Goal: Information Seeking & Learning: Learn about a topic

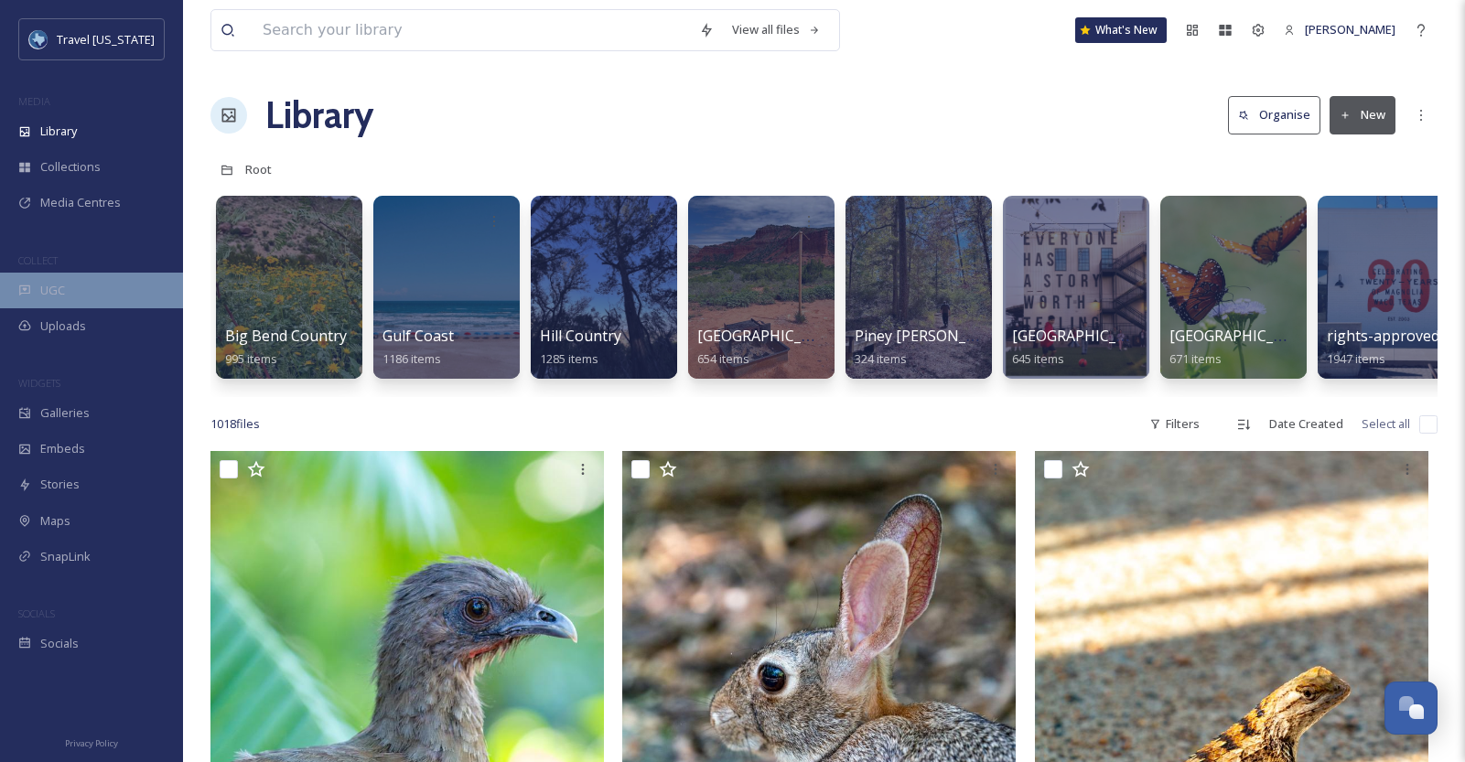
click at [71, 286] on div "UGC" at bounding box center [91, 291] width 183 height 36
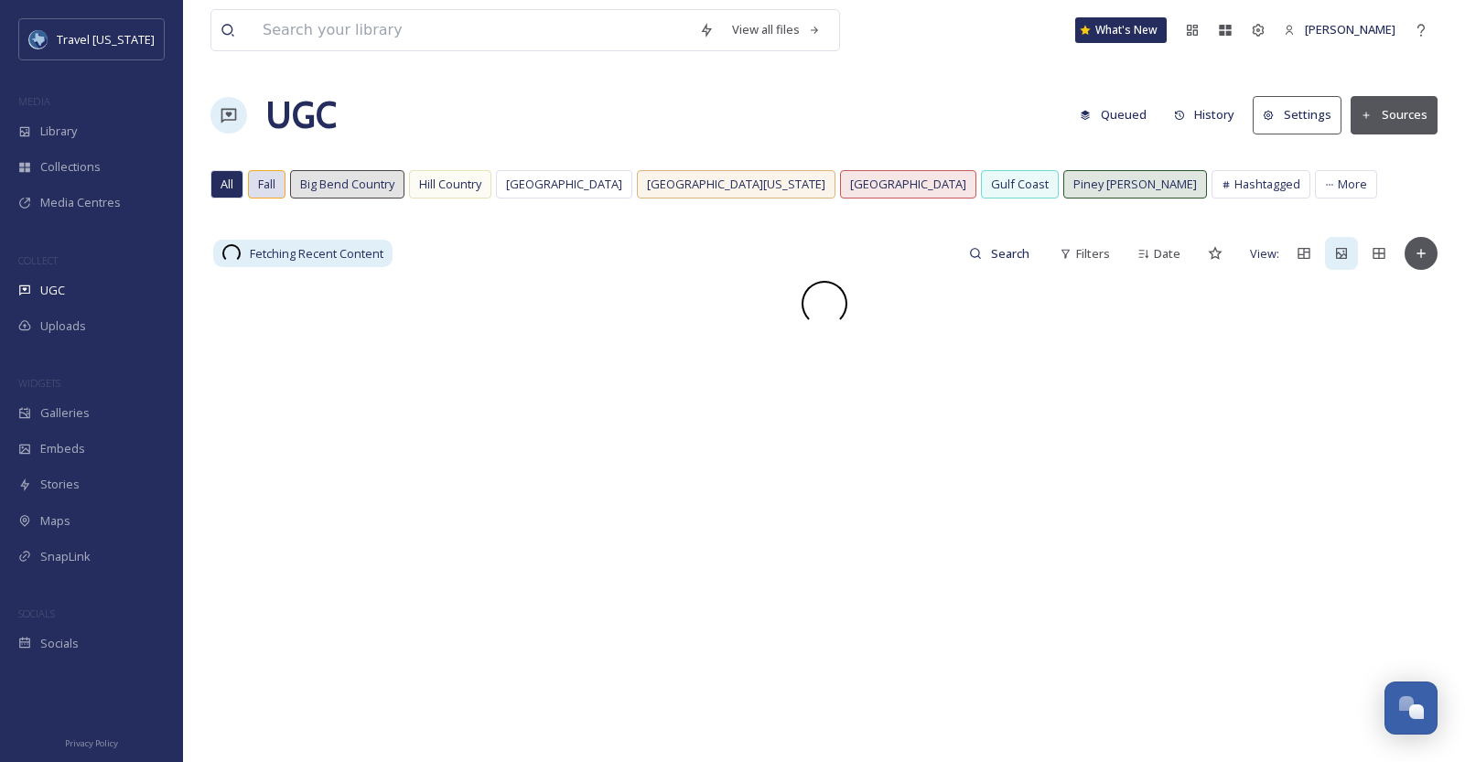
click at [267, 189] on span "Fall" at bounding box center [266, 184] width 17 height 17
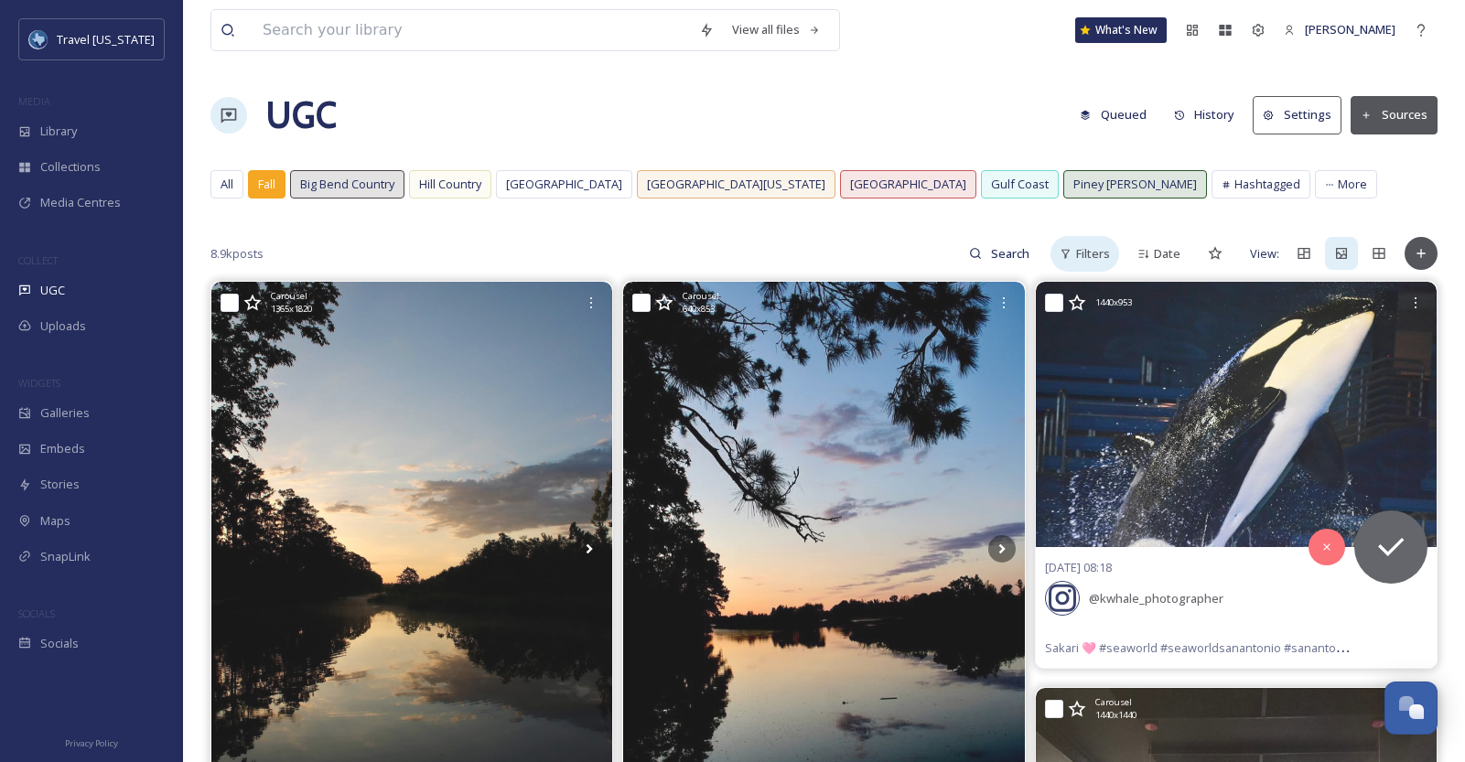
click at [1072, 256] on icon at bounding box center [1066, 254] width 12 height 12
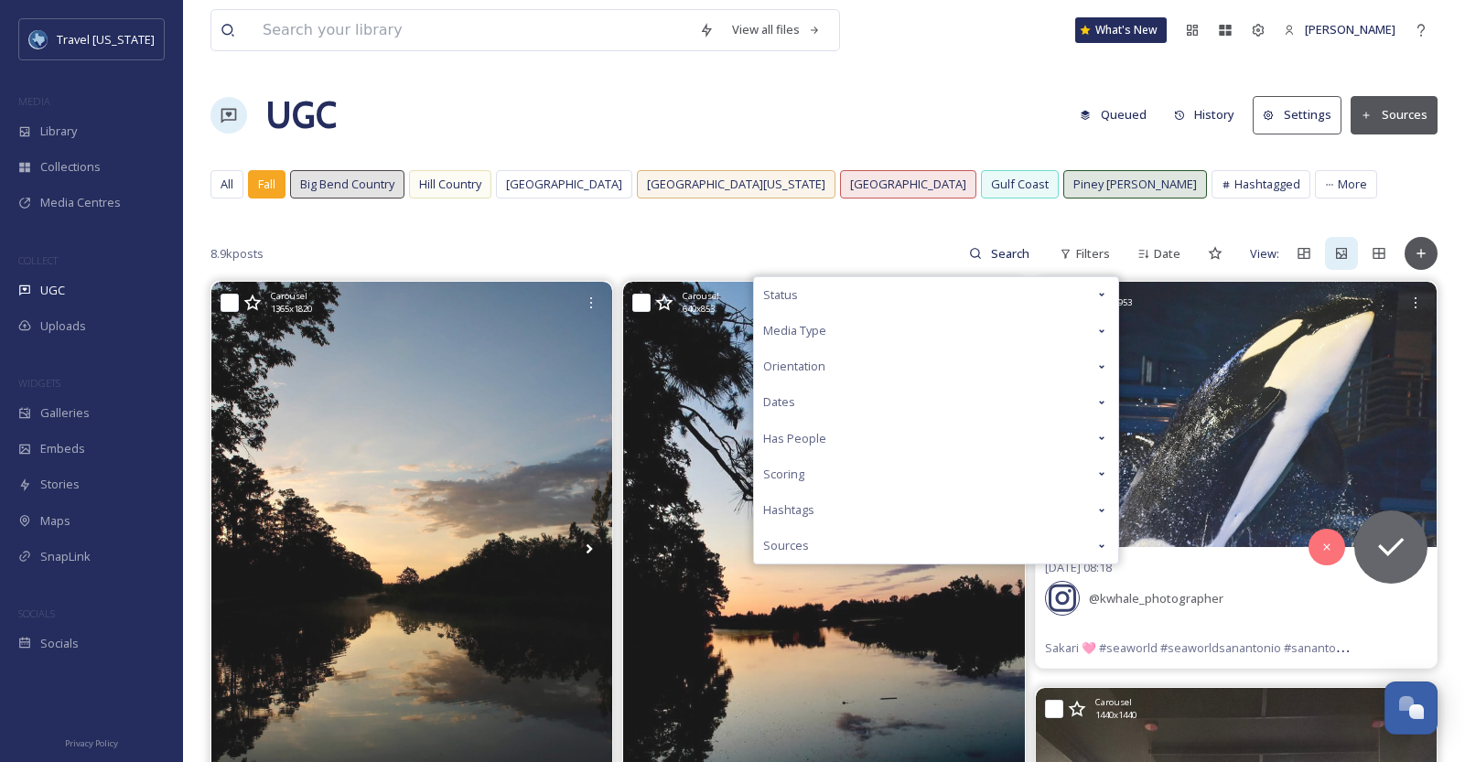
click at [886, 465] on div "Scoring" at bounding box center [936, 475] width 364 height 36
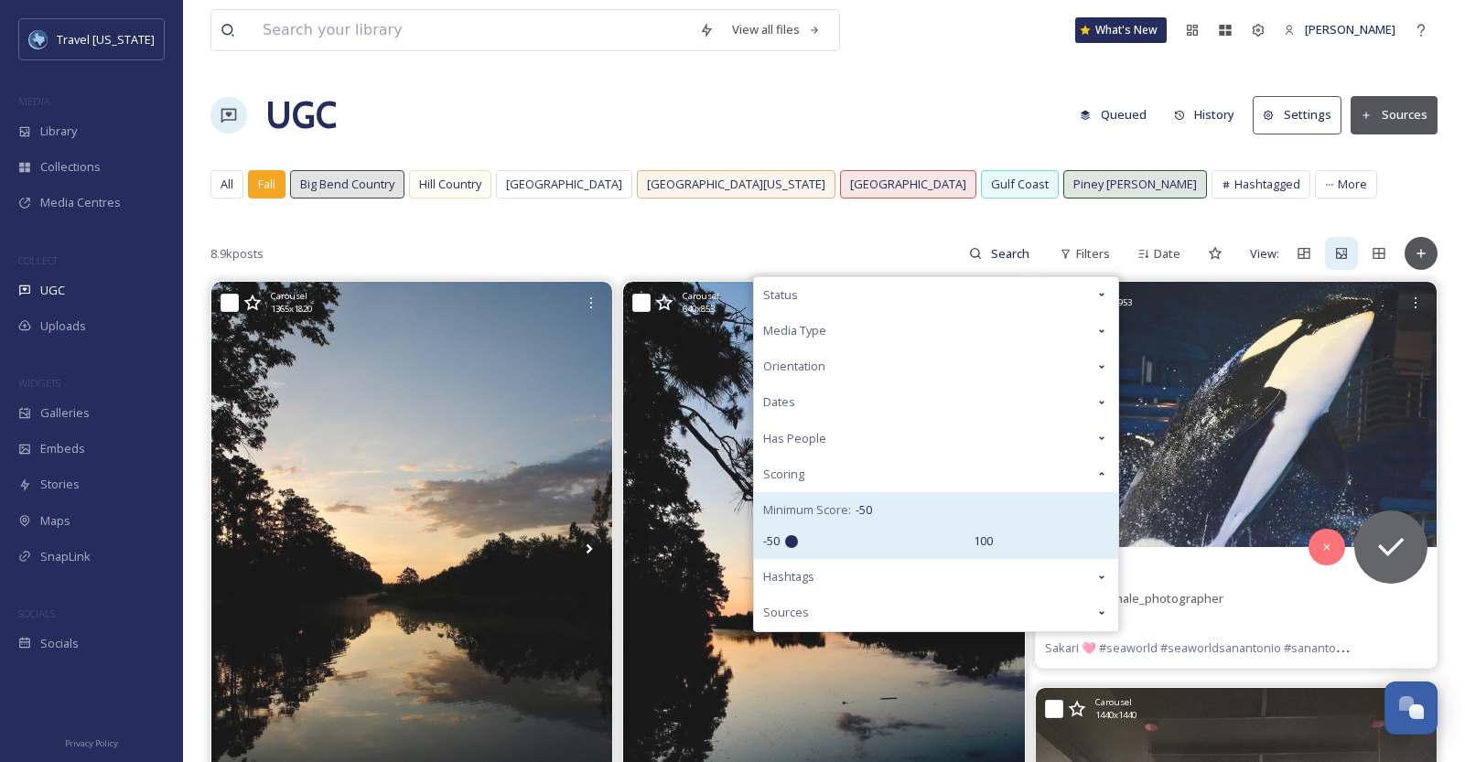
drag, startPoint x: 792, startPoint y: 536, endPoint x: 774, endPoint y: 536, distance: 17.4
click at [785, 536] on input "range" at bounding box center [876, 541] width 183 height 13
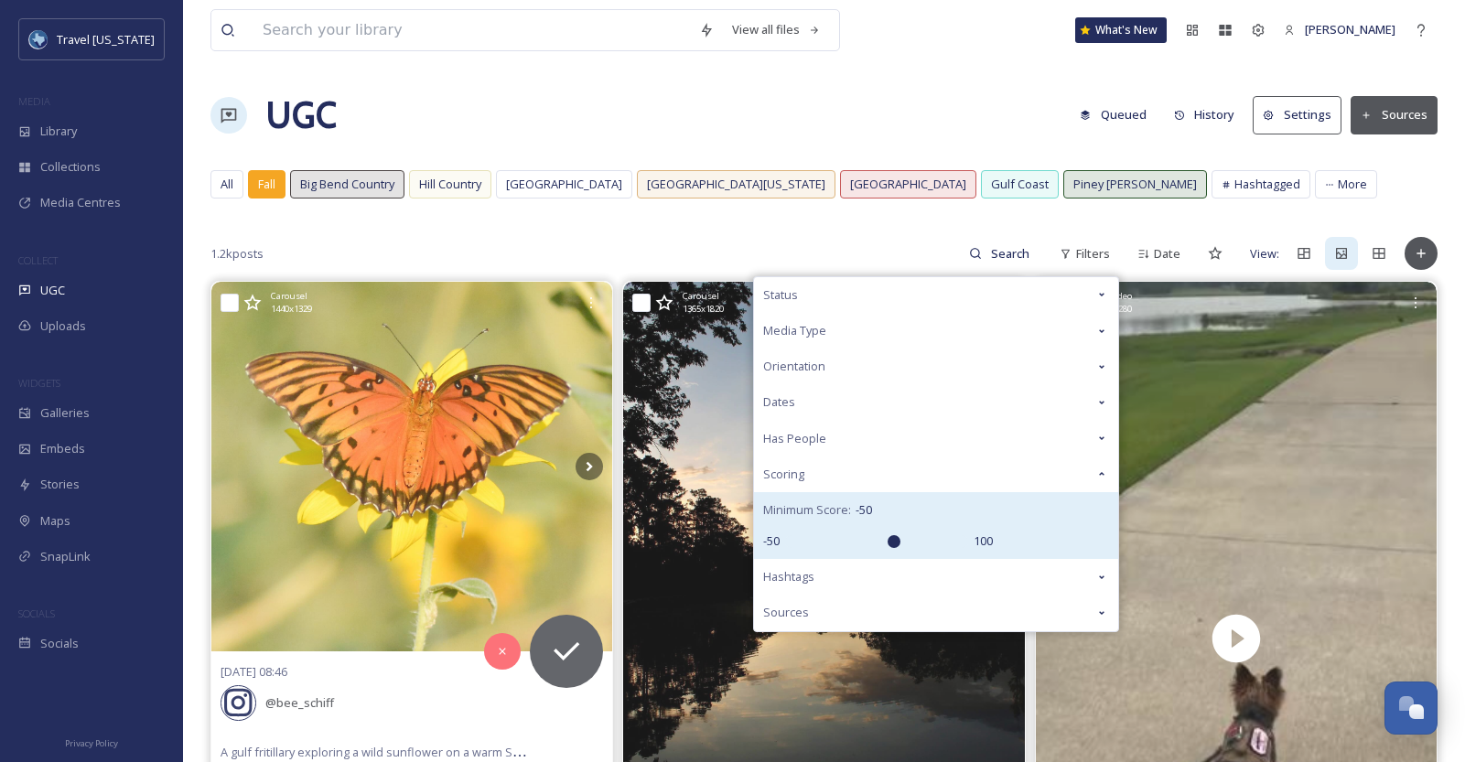
click at [891, 538] on input "range" at bounding box center [876, 541] width 183 height 13
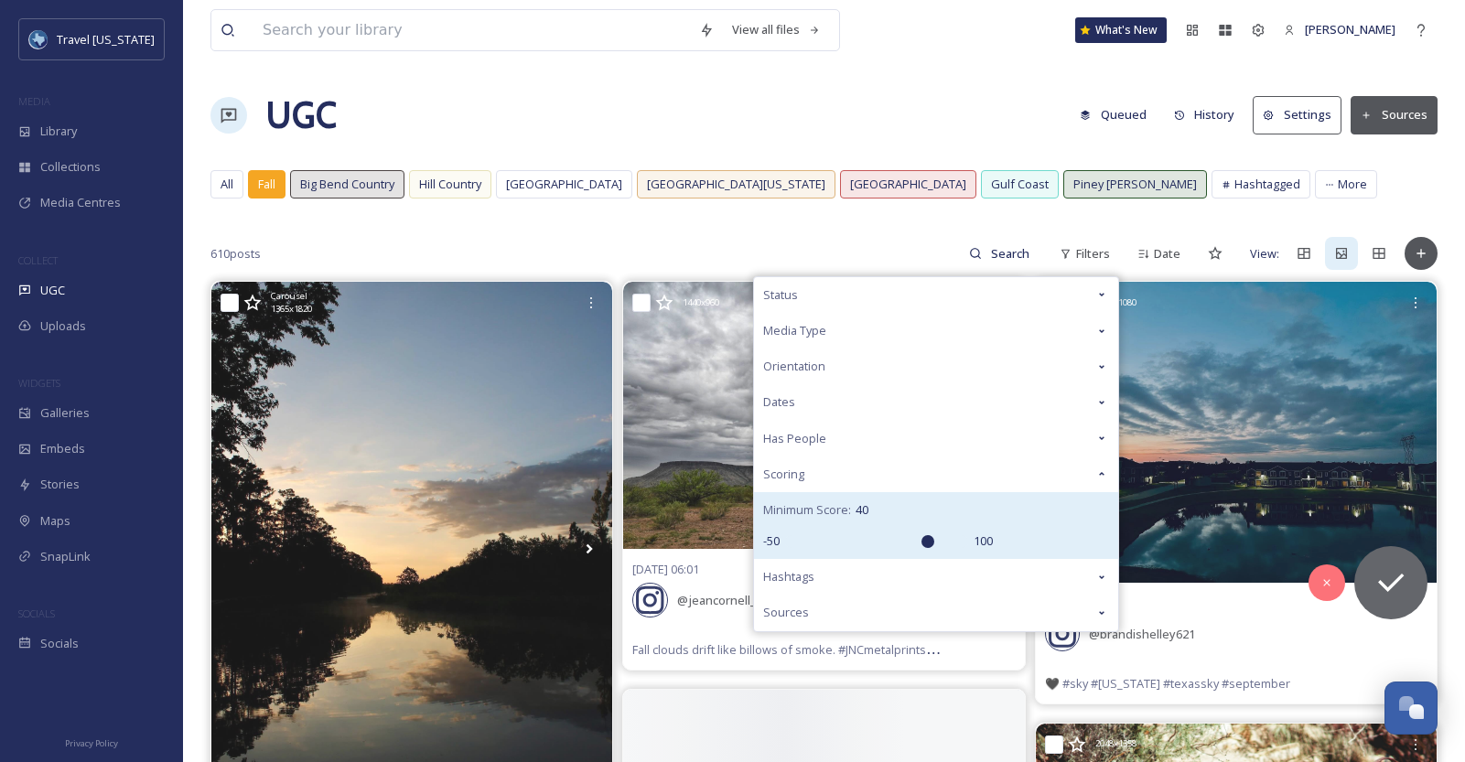
type input "70"
click at [924, 546] on input "range" at bounding box center [876, 541] width 183 height 13
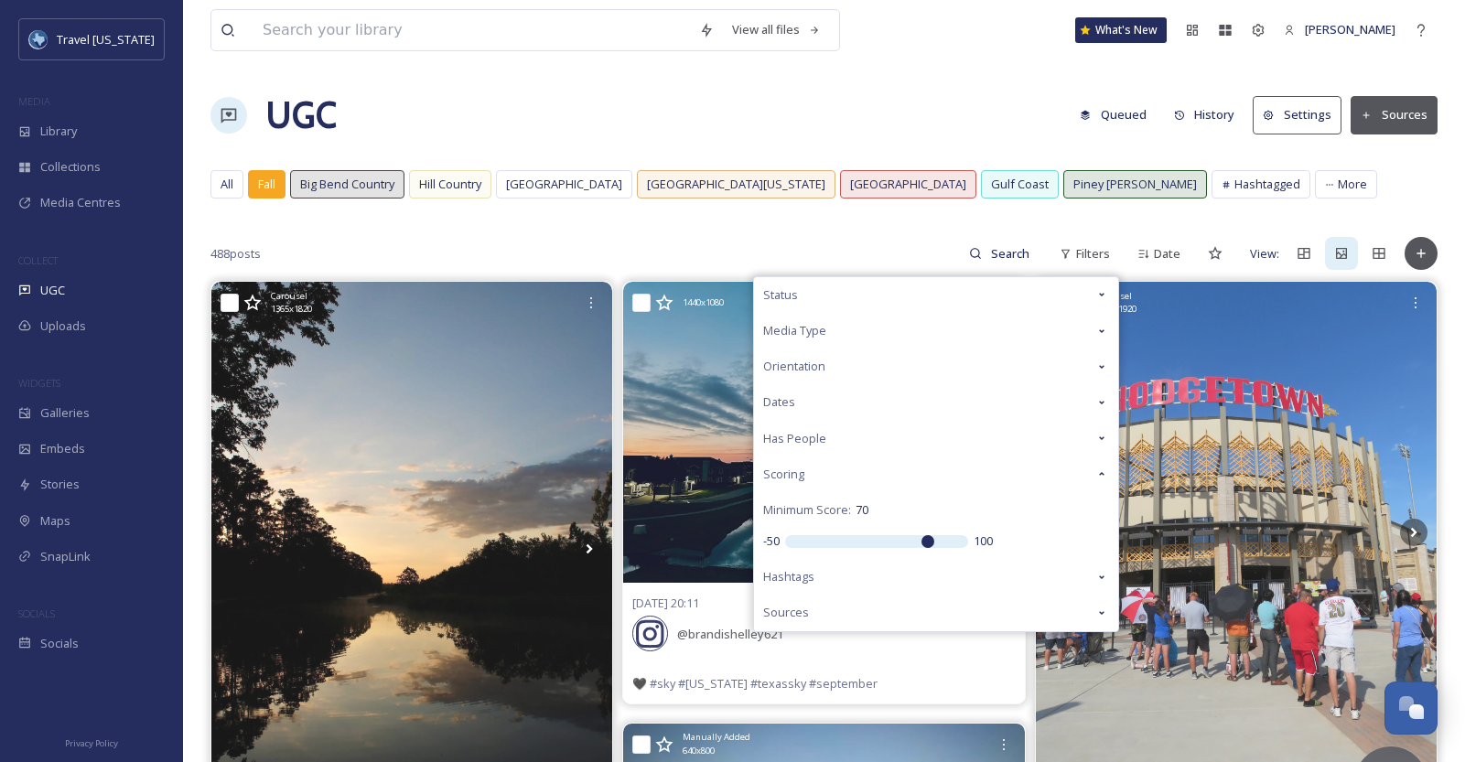
click at [891, 242] on div "488 posts Filters Status Media Type Orientation Dates Has People Scoring Minimu…" at bounding box center [824, 253] width 1227 height 37
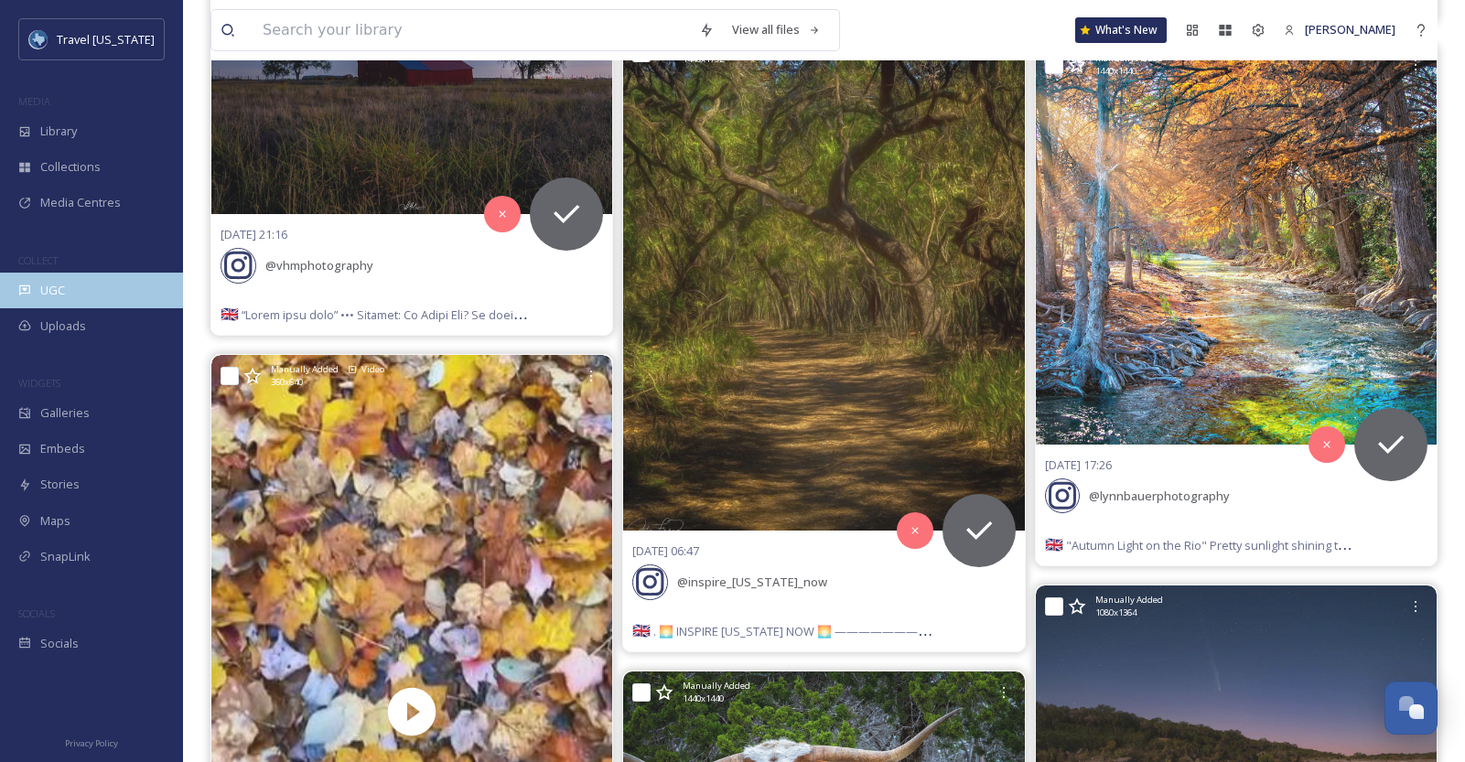
scroll to position [19442, 0]
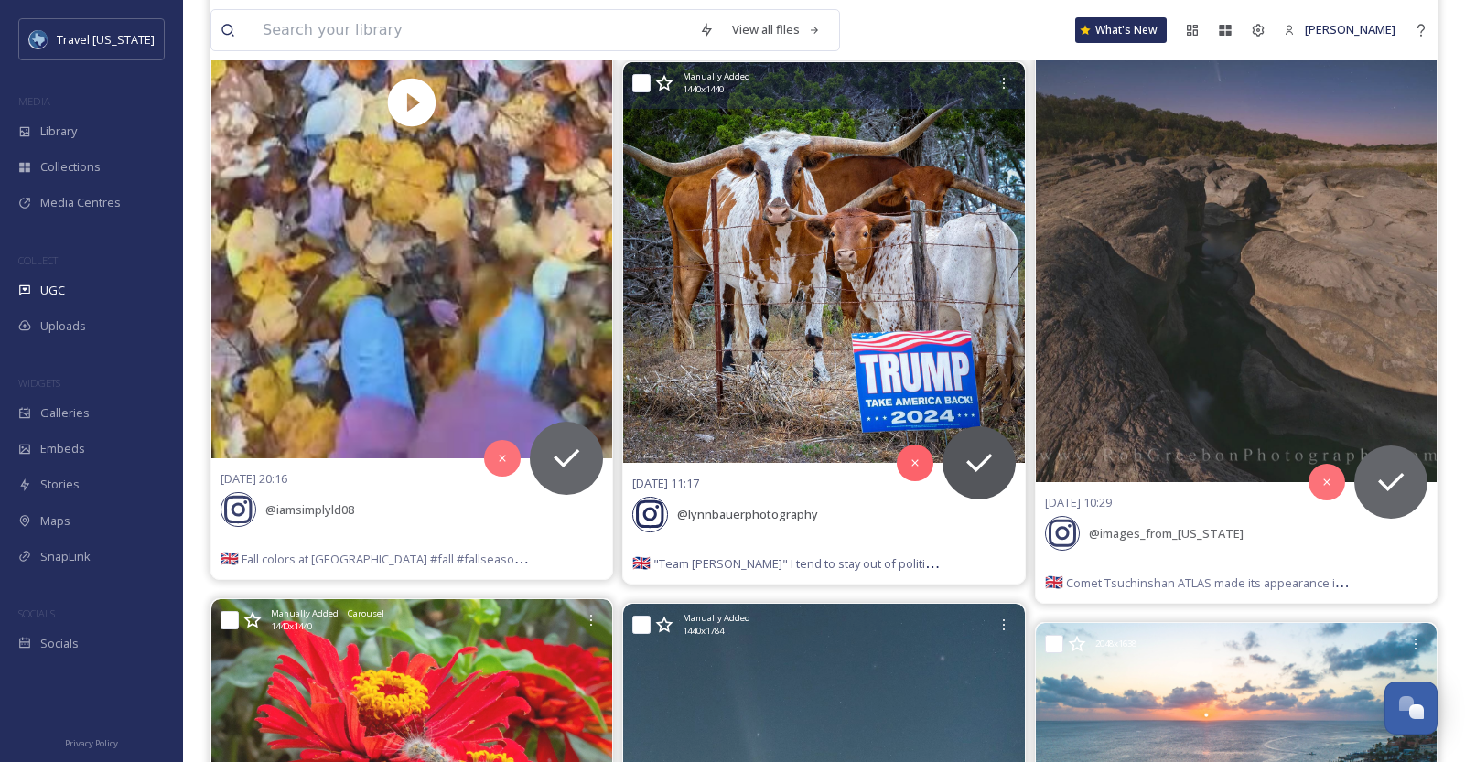
click at [712, 387] on img at bounding box center [823, 262] width 401 height 401
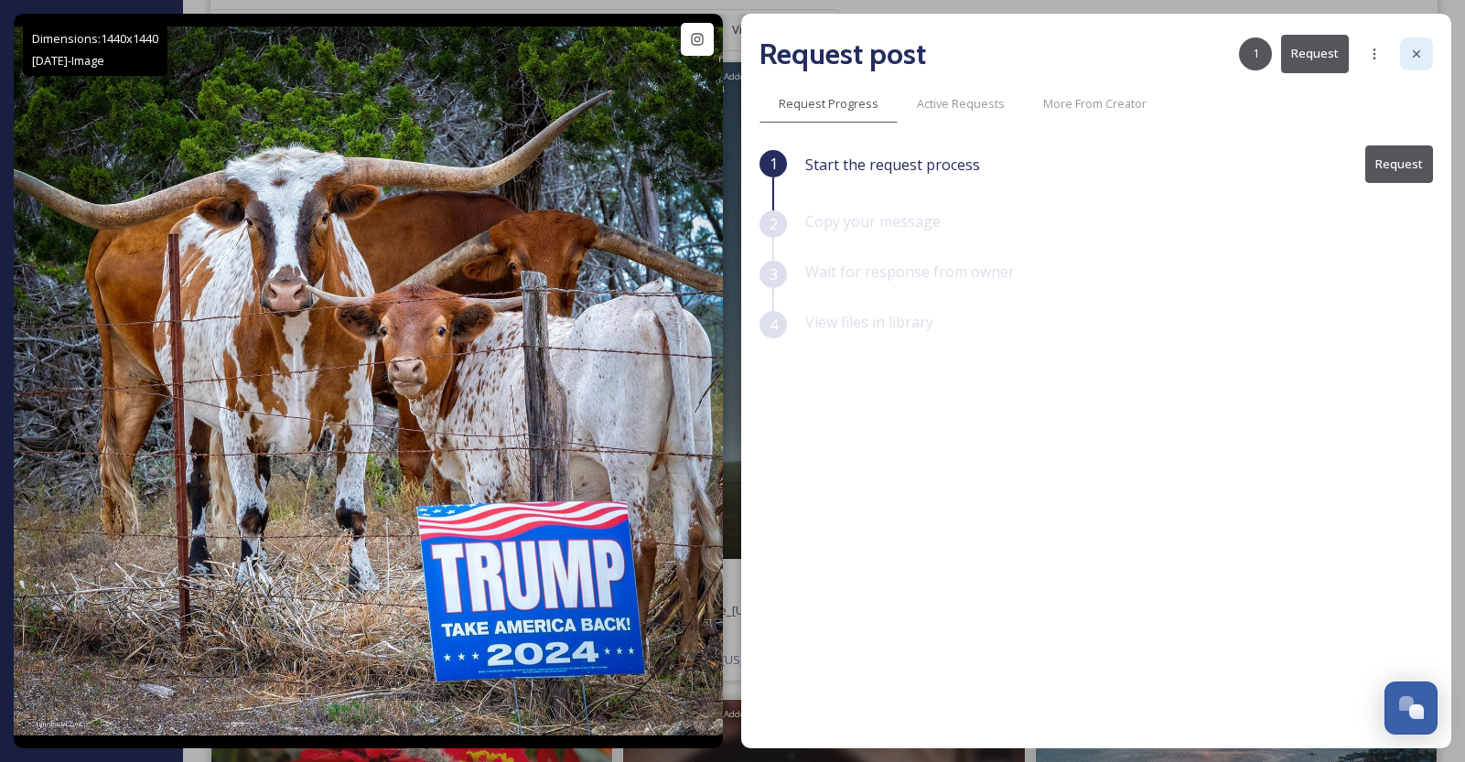
click at [1412, 52] on icon at bounding box center [1417, 54] width 15 height 15
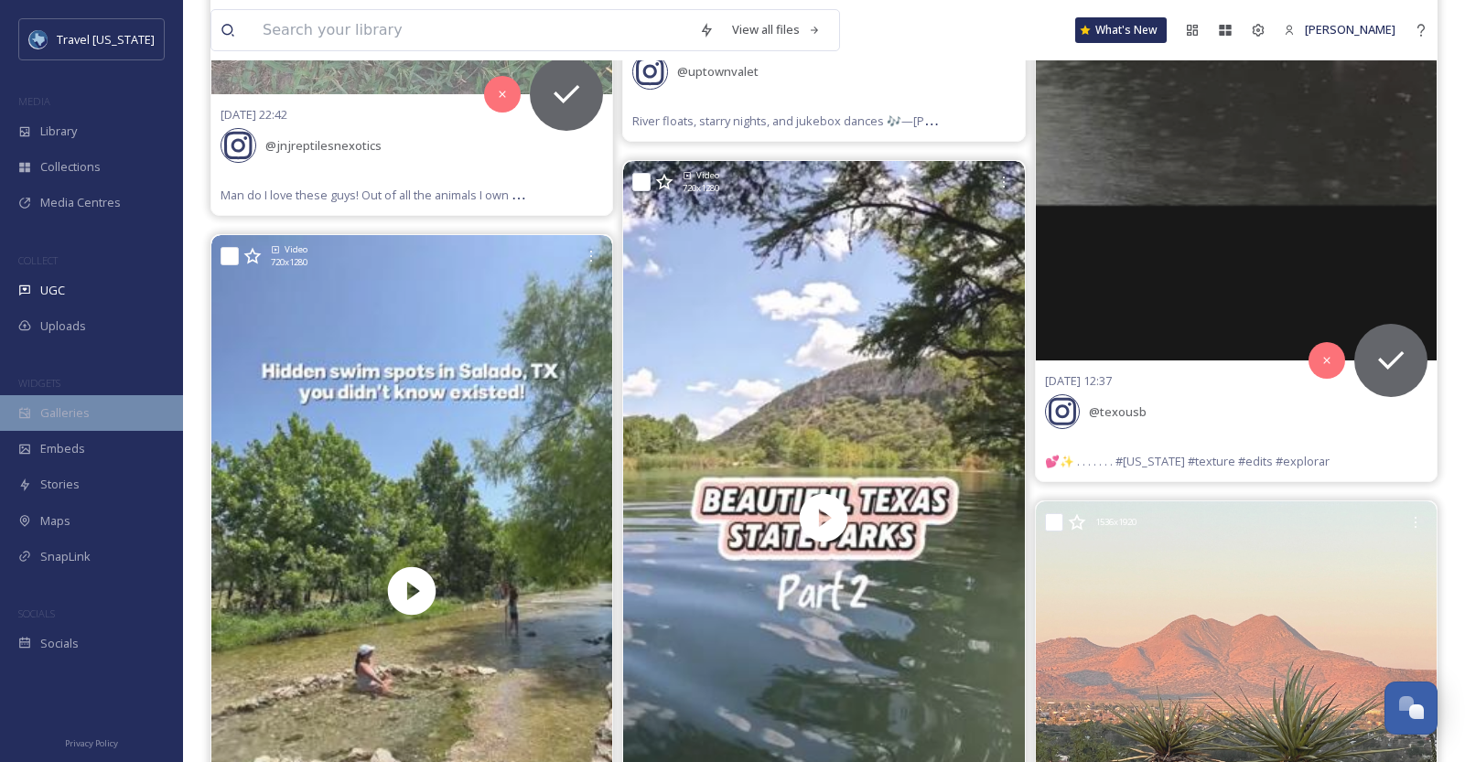
scroll to position [13516, 0]
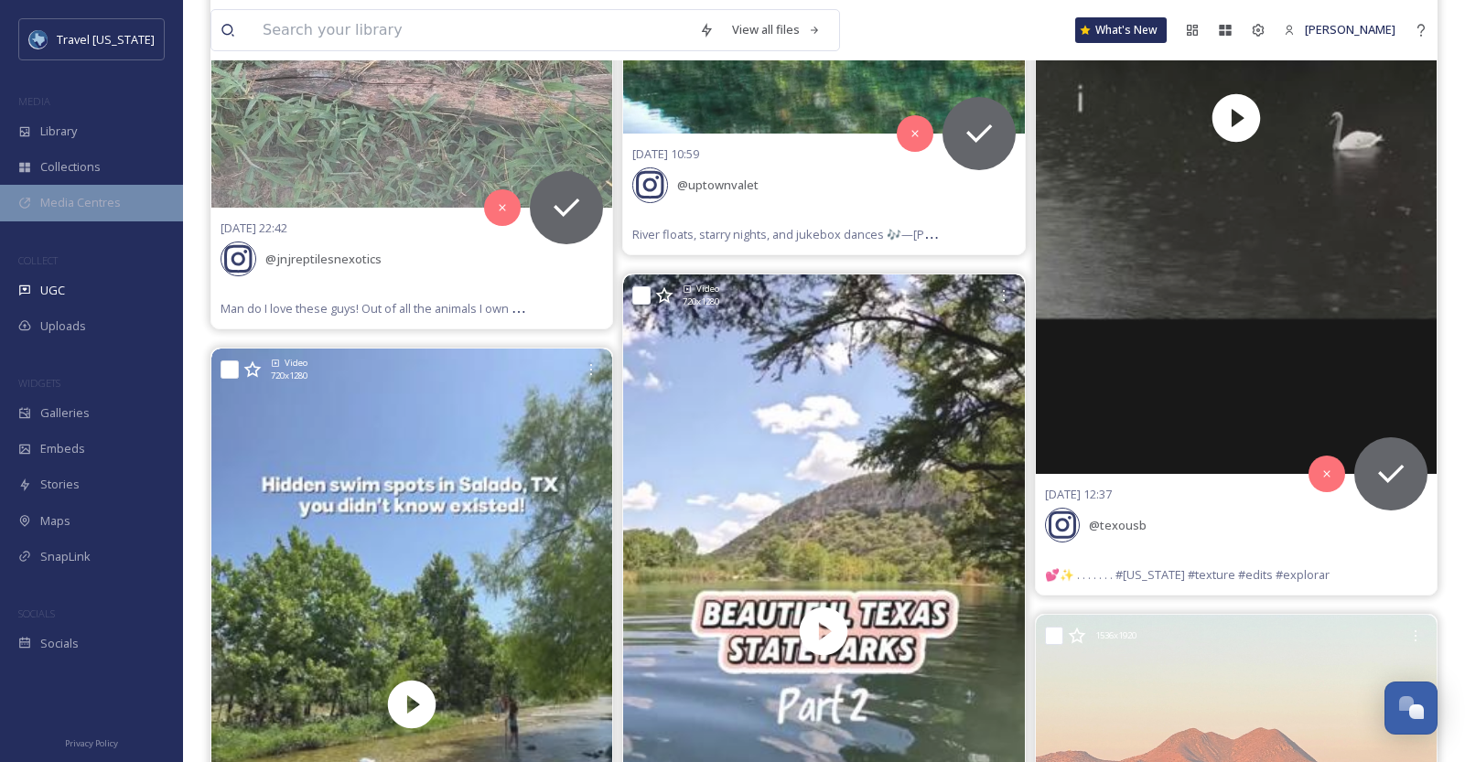
click at [91, 194] on span "Media Centres" at bounding box center [80, 202] width 81 height 17
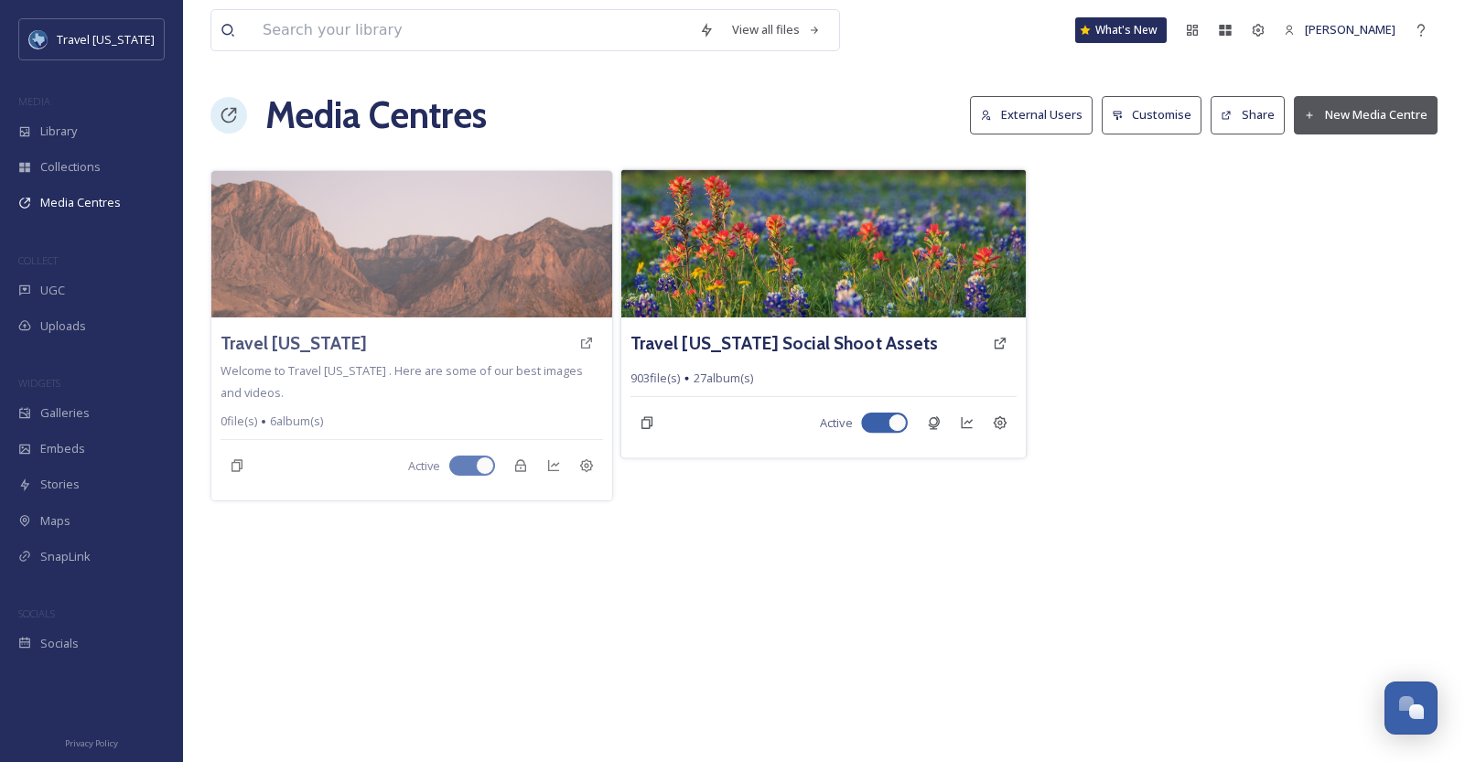
click at [768, 251] on img at bounding box center [823, 243] width 405 height 148
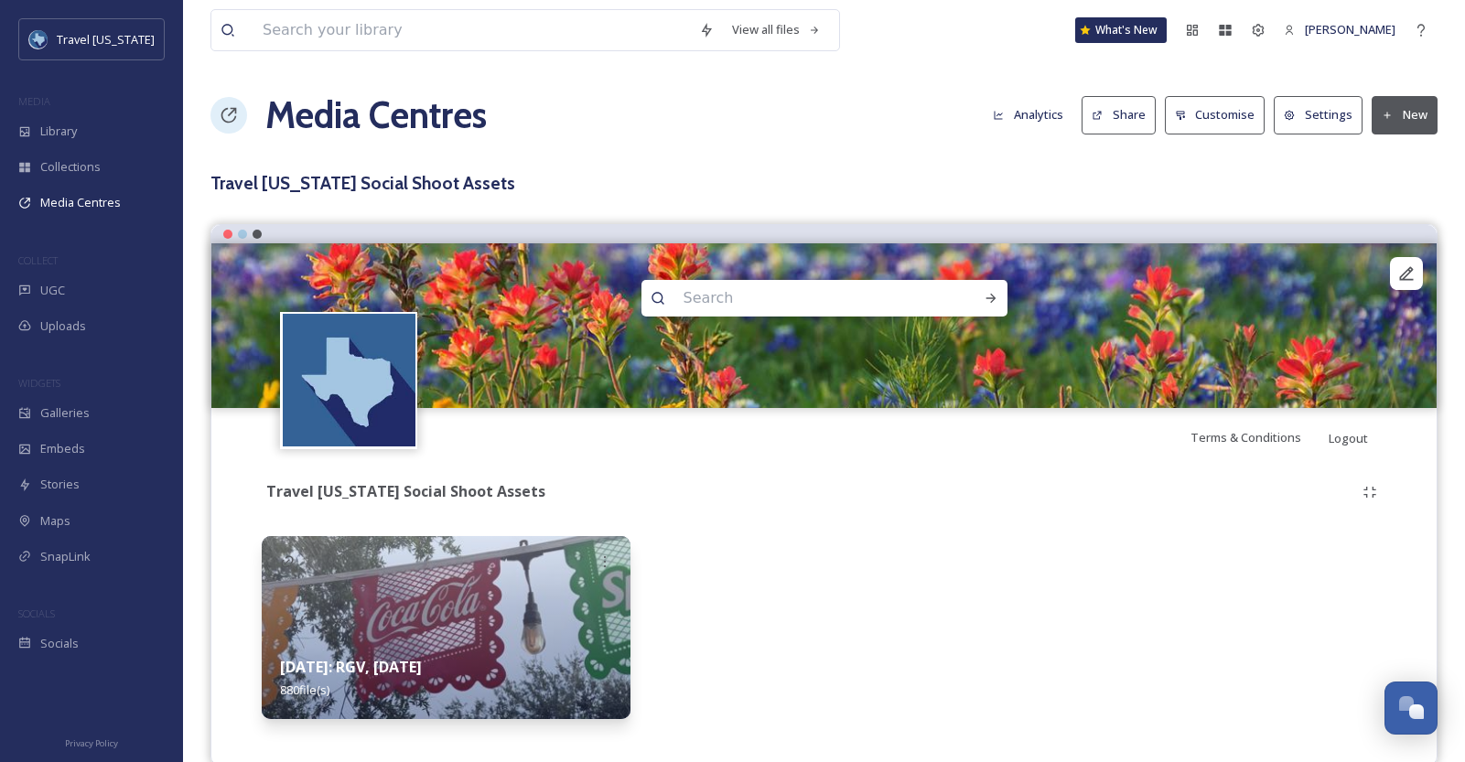
click at [561, 593] on img at bounding box center [446, 627] width 369 height 183
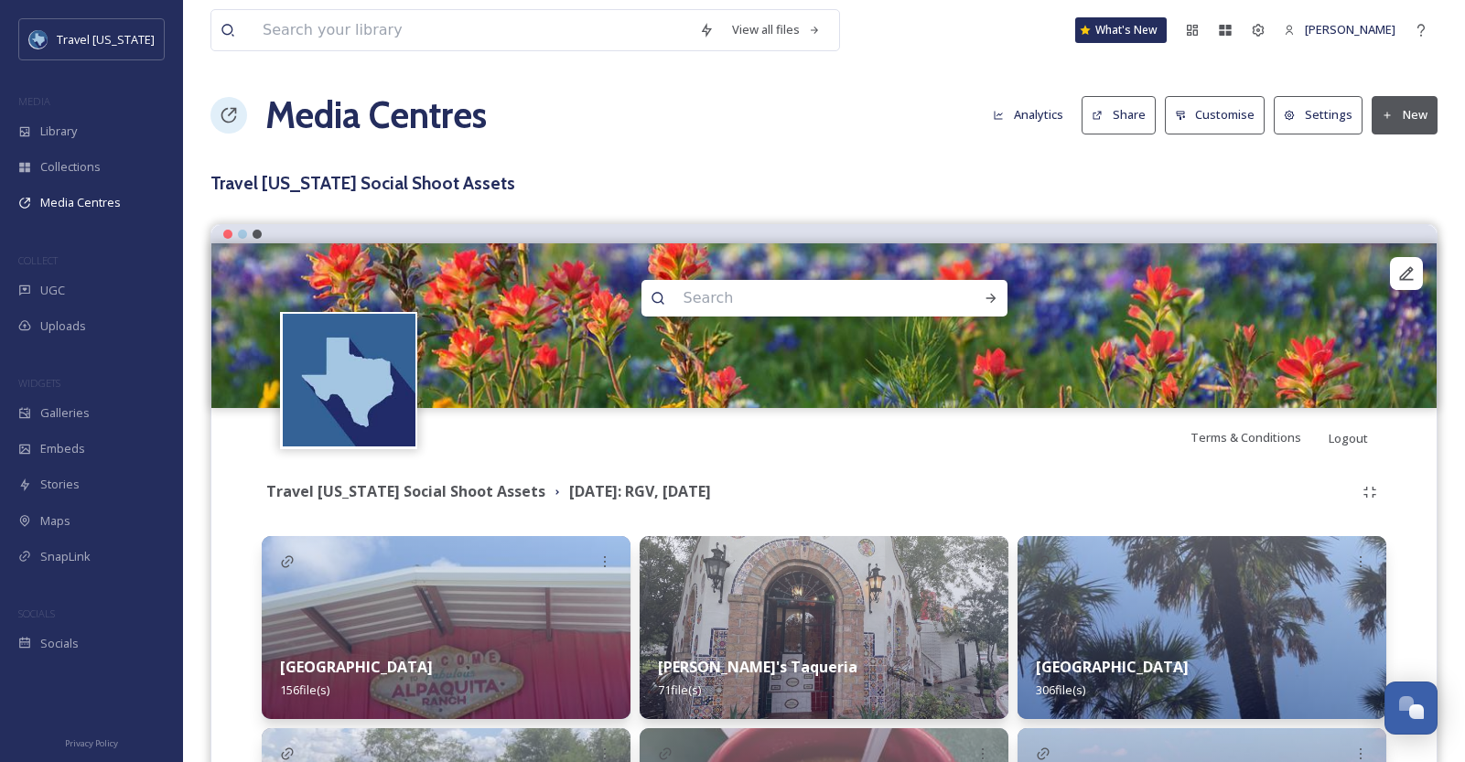
scroll to position [67, 0]
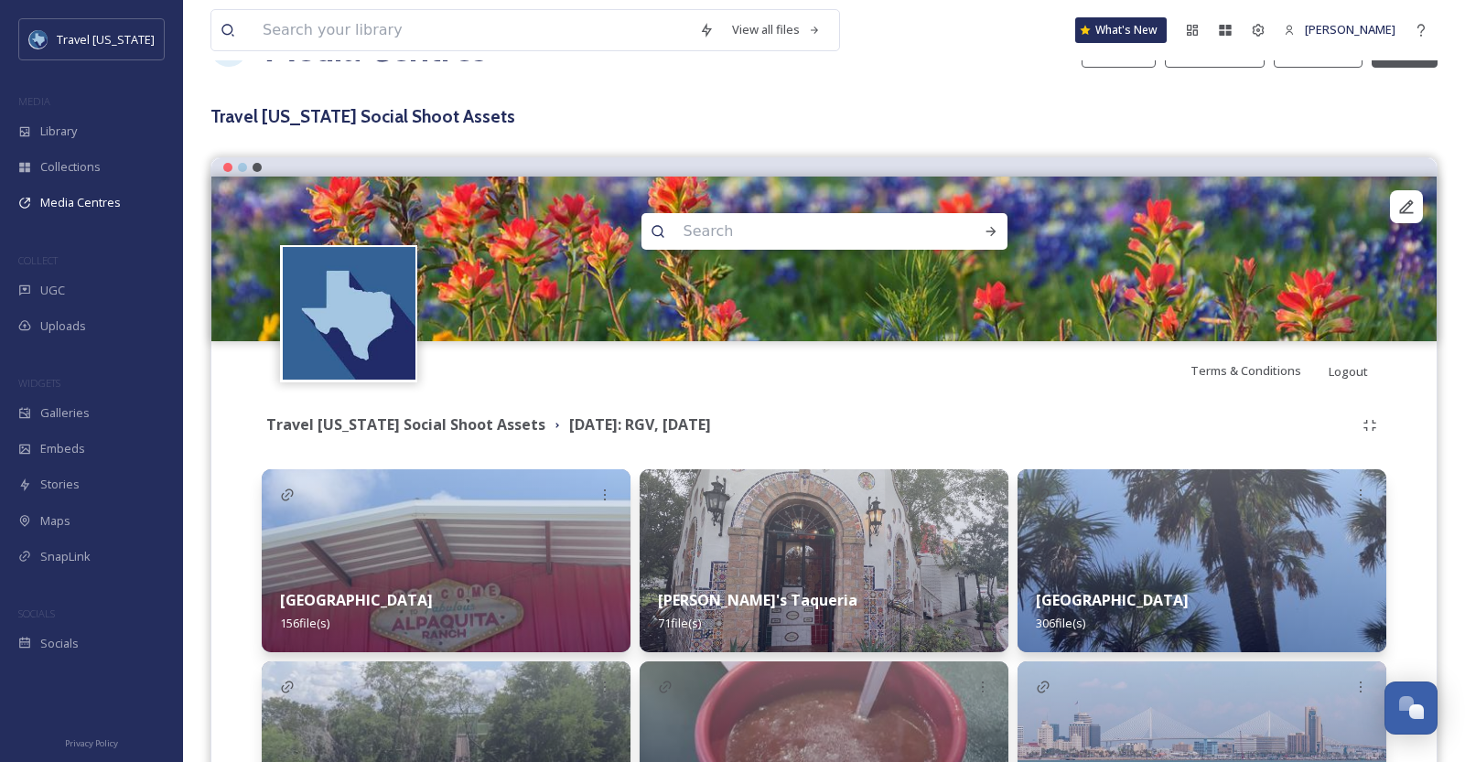
click at [908, 556] on img at bounding box center [824, 561] width 369 height 183
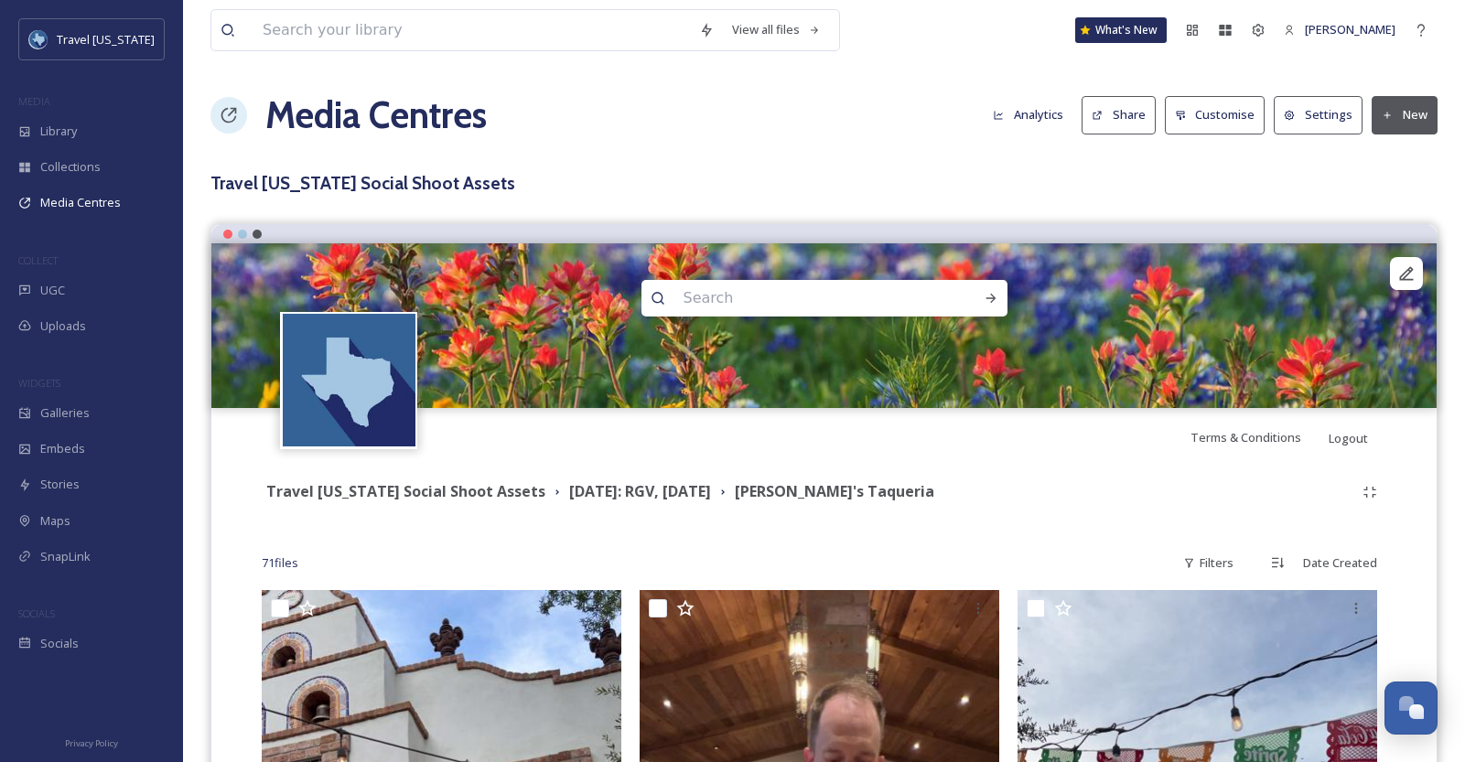
click at [1203, 560] on div "Filters" at bounding box center [1208, 564] width 69 height 36
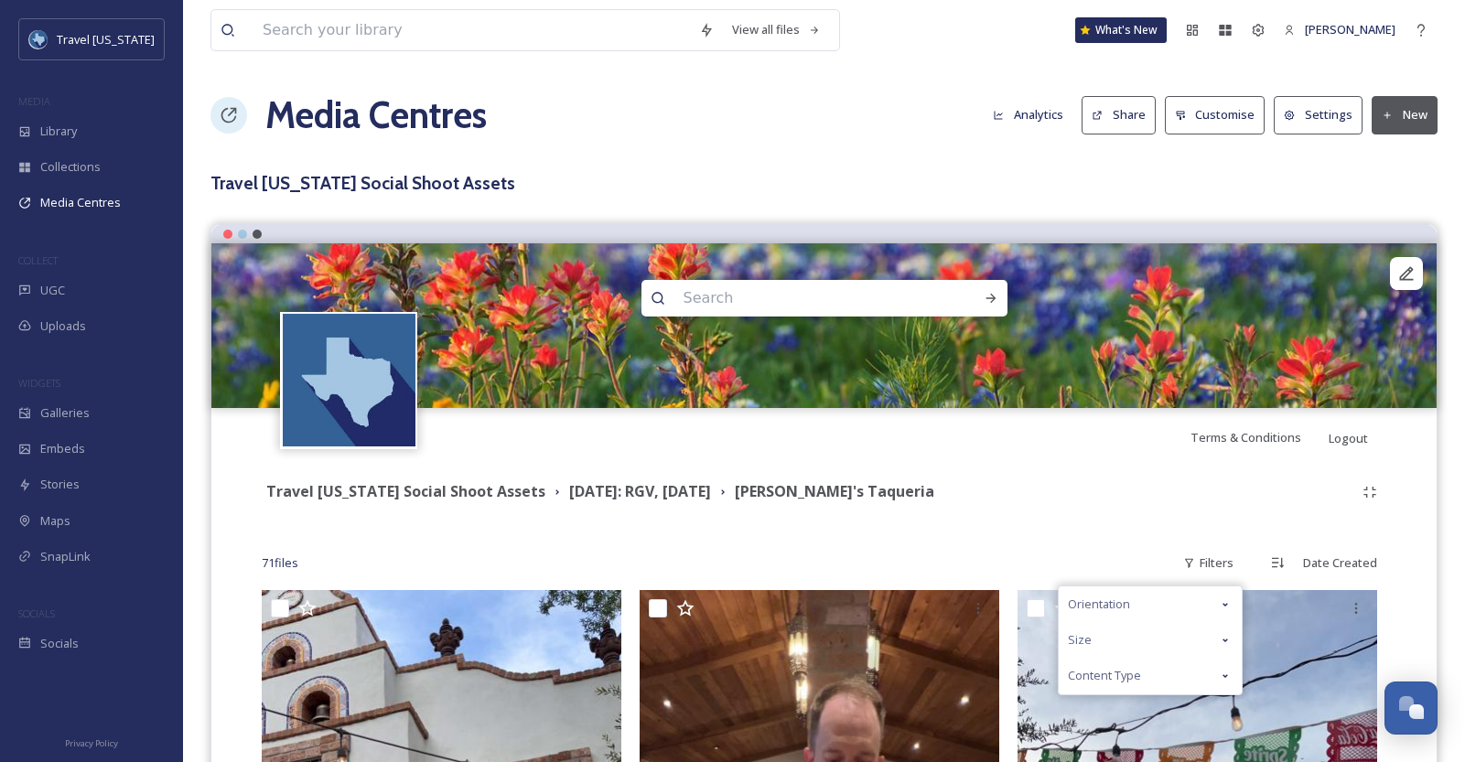
click at [1160, 607] on div "Orientation" at bounding box center [1150, 605] width 183 height 36
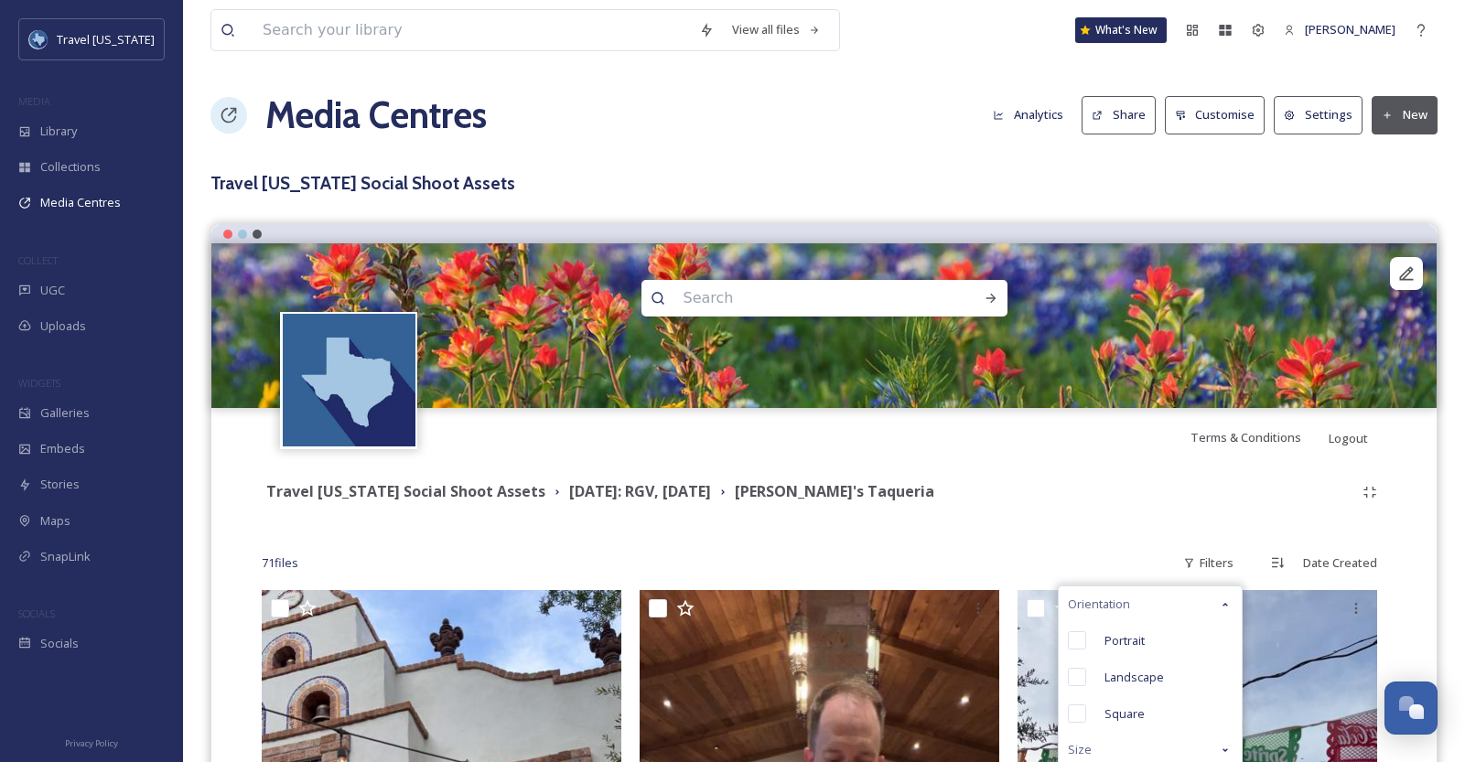
click at [1160, 607] on div "Orientation" at bounding box center [1150, 605] width 183 height 36
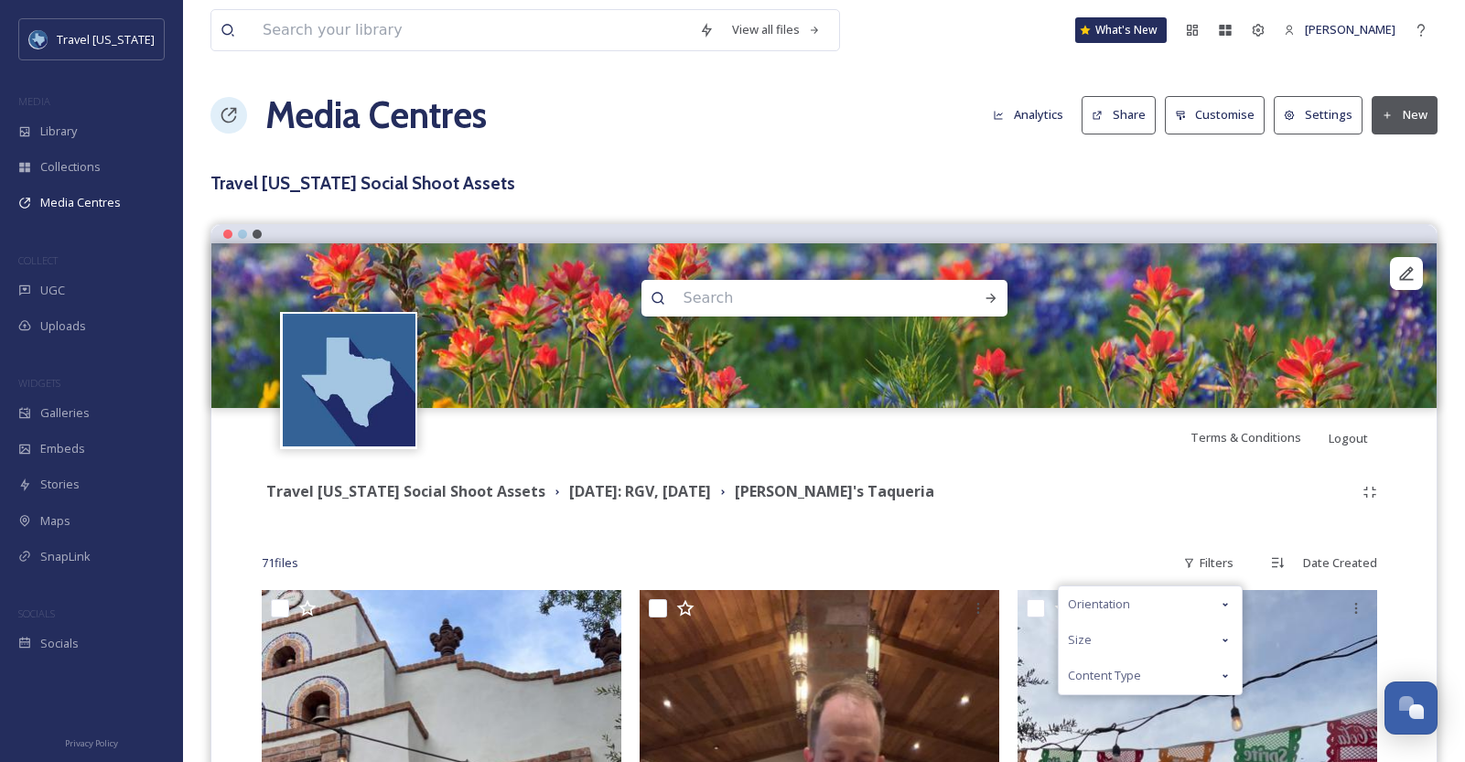
click at [1139, 642] on div "Size" at bounding box center [1150, 640] width 183 height 36
click at [1138, 681] on span "Content Type" at bounding box center [1104, 675] width 73 height 17
click at [1132, 704] on span "Image" at bounding box center [1121, 712] width 33 height 17
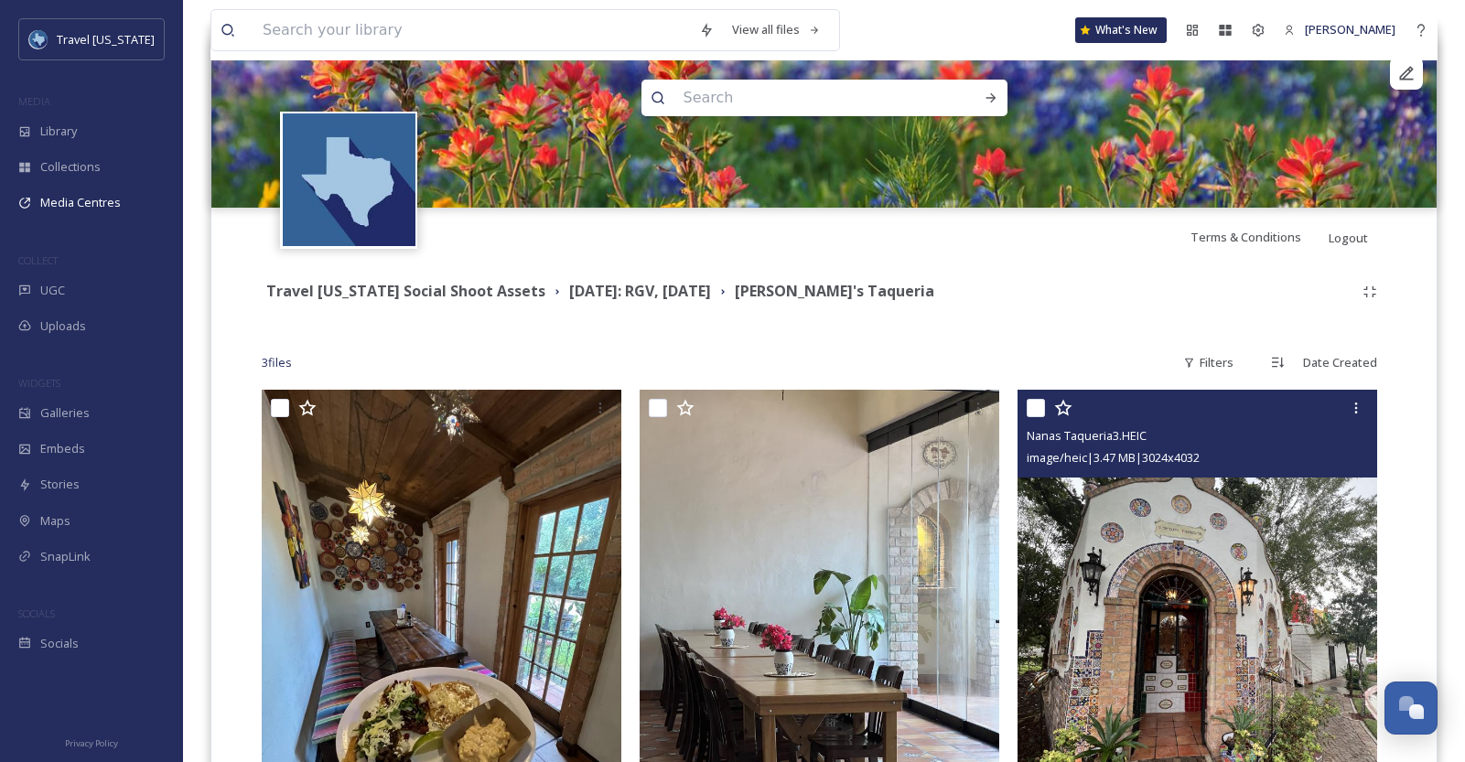
scroll to position [404, 0]
